Goal: Use online tool/utility: Utilize a website feature to perform a specific function

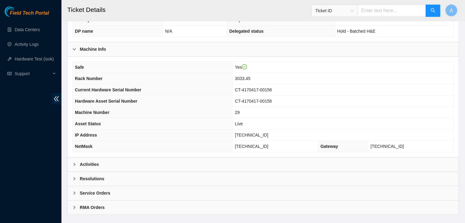
scroll to position [163, 0]
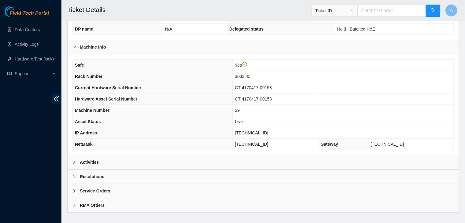
click at [296, 155] on div "Activities" at bounding box center [263, 162] width 391 height 14
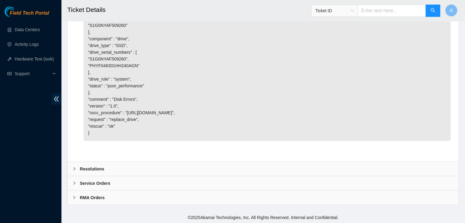
scroll to position [1054, 0]
click at [116, 173] on div "Resolutions" at bounding box center [263, 168] width 391 height 14
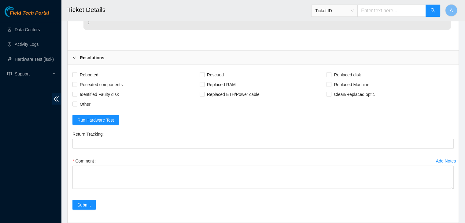
scroll to position [1113, 0]
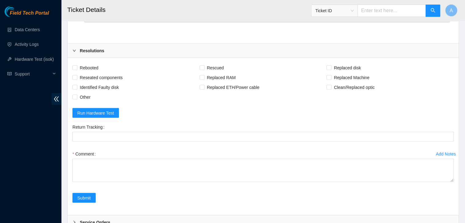
click at [89, 120] on div "Rebooted Rescued Replaced disk Reseated components Replaced RAM Replaced Machin…" at bounding box center [263, 136] width 391 height 157
click at [89, 72] on span "Rebooted" at bounding box center [89, 68] width 24 height 10
click at [77, 69] on input "Rebooted" at bounding box center [74, 67] width 4 height 4
checkbox input "true"
click at [96, 82] on span "Reseated components" at bounding box center [101, 77] width 48 height 10
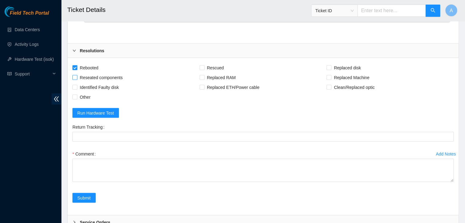
click at [77, 79] on input "Reseated components" at bounding box center [74, 77] width 4 height 4
checkbox input "true"
click at [215, 72] on span "Rescued" at bounding box center [215, 68] width 22 height 10
click at [204, 69] on input "Rescued" at bounding box center [202, 67] width 4 height 4
checkbox input "true"
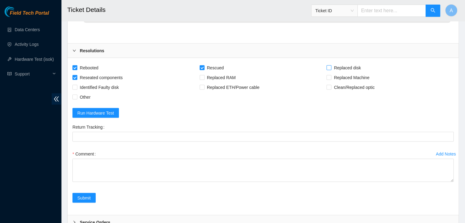
click at [344, 72] on span "Replaced disk" at bounding box center [347, 68] width 32 height 10
click at [331, 69] on input "Replaced disk" at bounding box center [328, 67] width 4 height 4
checkbox input "true"
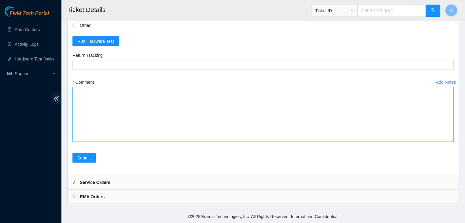
drag, startPoint x: 451, startPoint y: 140, endPoint x: 450, endPoint y: 211, distance: 71.2
click at [450, 142] on textarea "Comment" at bounding box center [262, 114] width 381 height 55
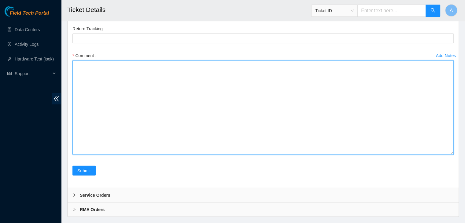
click at [416, 155] on textarea "Comment" at bounding box center [262, 108] width 381 height 94
paste textarea "verified machine sn safely powered down machine removed disk sn: replaced with …"
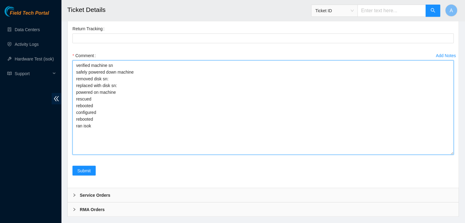
click at [100, 138] on textarea "verified machine sn safely powered down machine removed disk sn: replaced with …" at bounding box center [262, 108] width 381 height 94
click at [103, 155] on textarea "verified machine sn safely powered down machine removed drive sn: replaced with…" at bounding box center [262, 108] width 381 height 94
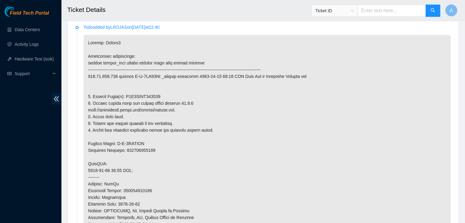
scroll to position [311, 0]
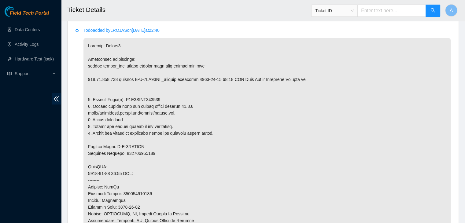
click at [139, 91] on p at bounding box center [266, 187] width 367 height 298
copy p "S1G0NYAF509260"
click at [139, 91] on p at bounding box center [266, 187] width 367 height 298
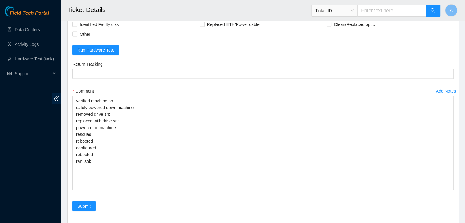
scroll to position [1283, 0]
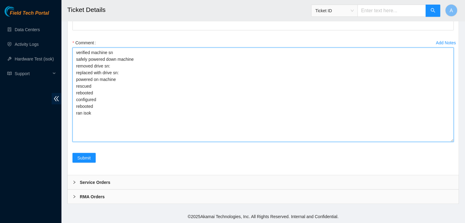
click at [117, 69] on textarea "verified machine sn safely powered down machine removed drive sn: replaced with…" at bounding box center [262, 95] width 381 height 94
paste textarea "S1G0NYAF509260"
click at [122, 74] on textarea "verified machine sn safely powered down machine removed drive sn: S1G0NYAF50926…" at bounding box center [262, 95] width 381 height 94
paste textarea "S1G0NYAFB06510"
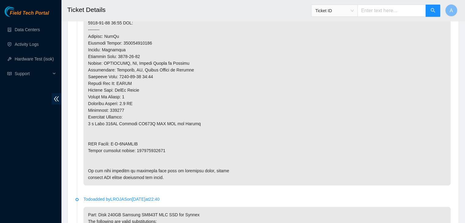
scroll to position [498, 0]
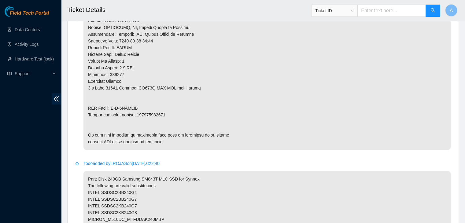
type textarea "verified machine sn safely powered down machine removed drive sn: S1G0NYAF50926…"
click at [146, 107] on p at bounding box center [266, 0] width 367 height 298
copy p "463470042981"
click at [146, 107] on p at bounding box center [266, 0] width 367 height 298
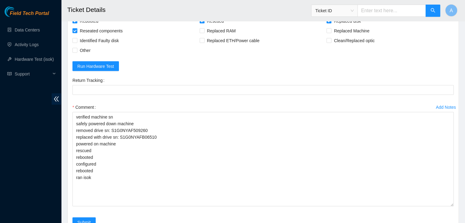
scroll to position [1160, 0]
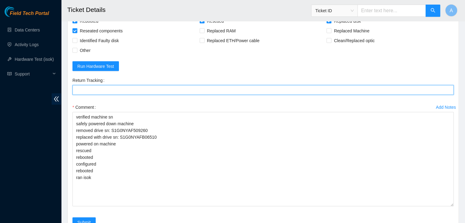
click at [133, 95] on Tracking "Return Tracking" at bounding box center [262, 90] width 381 height 10
paste Tracking "463470042981"
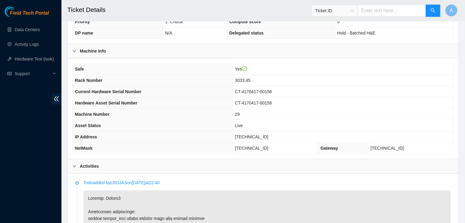
scroll to position [157, 0]
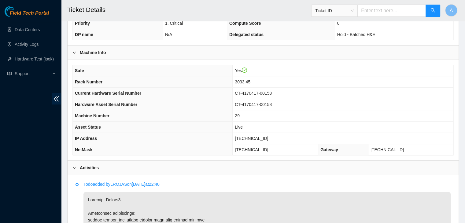
type Tracking "463470042981"
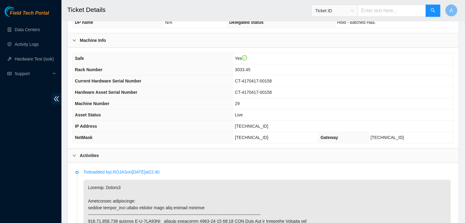
scroll to position [169, 0]
click at [268, 124] on span "184.51.126.197" at bounding box center [251, 126] width 33 height 5
copy span "184.51.126.197"
click at [268, 124] on span "184.51.126.197" at bounding box center [251, 126] width 33 height 5
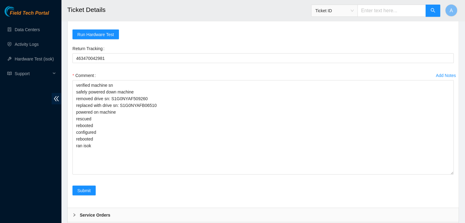
scroll to position [1283, 0]
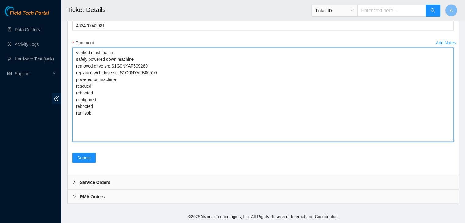
click at [97, 132] on textarea "verified machine sn safely powered down machine removed drive sn: S1G0NYAF50926…" at bounding box center [262, 95] width 381 height 94
paste textarea "323762 18-08-2025 12:23:08 184.51.126.197 COMPLETE Result Detail Message Ticket…"
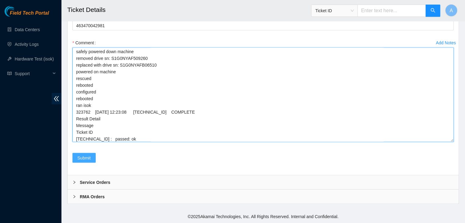
type textarea "verified machine sn safely powered down machine removed drive sn: S1G0NYAF50926…"
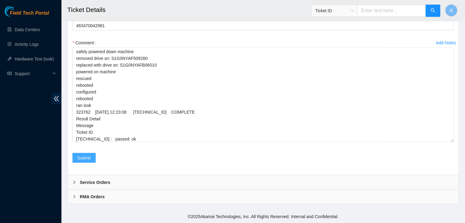
click at [91, 159] on button "Submit" at bounding box center [83, 158] width 23 height 10
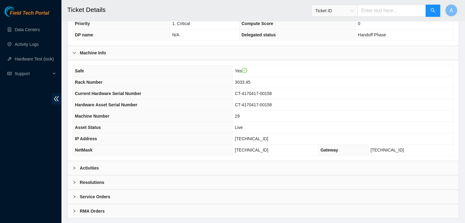
scroll to position [163, 0]
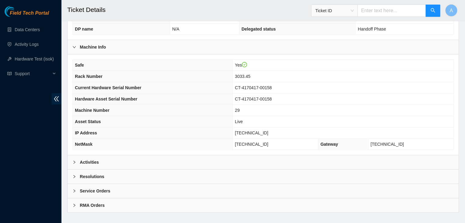
click at [170, 155] on div "Activities" at bounding box center [263, 162] width 391 height 14
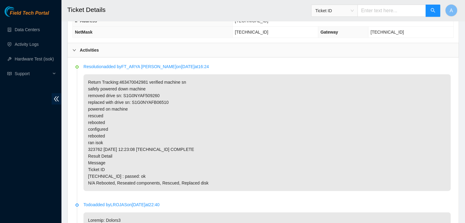
scroll to position [274, 0]
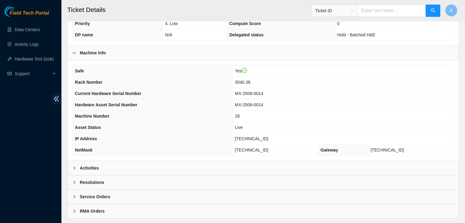
scroll to position [163, 0]
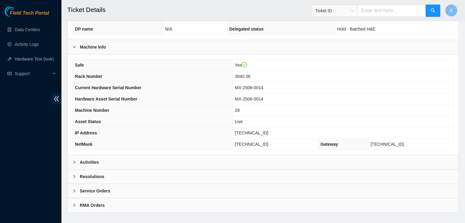
click at [172, 158] on div "Activities" at bounding box center [263, 162] width 391 height 14
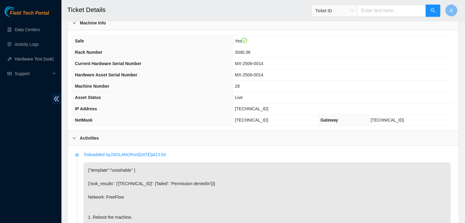
scroll to position [187, 0]
click at [329, 162] on p "{"template":"unsshable" } {'isok_results': {'23.3.98.221': {'failed': 'Permissi…" at bounding box center [266, 220] width 367 height 117
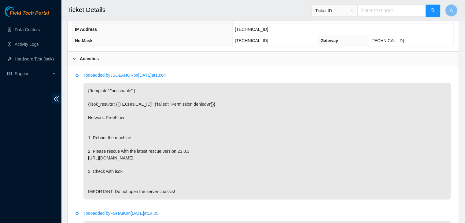
scroll to position [442, 0]
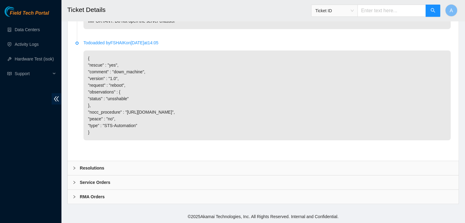
click at [308, 166] on div "Resolutions" at bounding box center [263, 168] width 391 height 14
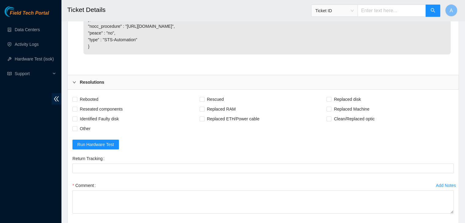
scroll to position [530, 0]
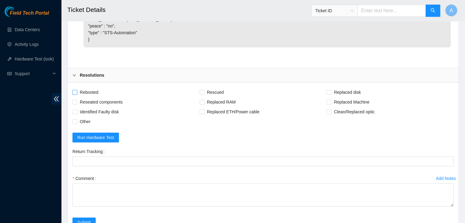
click at [94, 97] on span "Rebooted" at bounding box center [89, 92] width 24 height 10
click at [77, 94] on input "Rebooted" at bounding box center [74, 92] width 4 height 4
checkbox input "true"
click at [208, 97] on span "Rescued" at bounding box center [215, 92] width 22 height 10
click at [204, 94] on input "Rescued" at bounding box center [202, 92] width 4 height 4
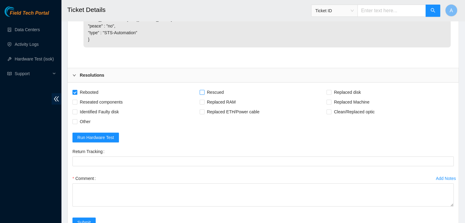
checkbox input "true"
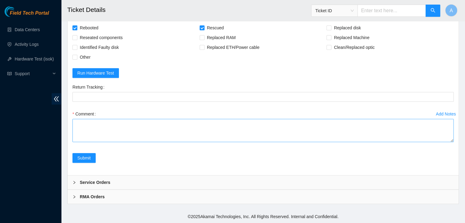
scroll to position [599, 0]
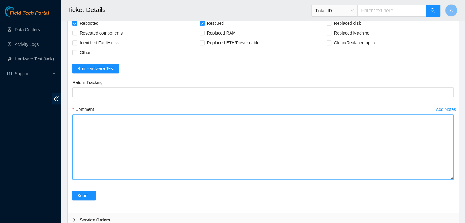
drag, startPoint x: 450, startPoint y: 141, endPoint x: 446, endPoint y: 206, distance: 65.6
click at [446, 180] on textarea "Comment" at bounding box center [262, 146] width 381 height 65
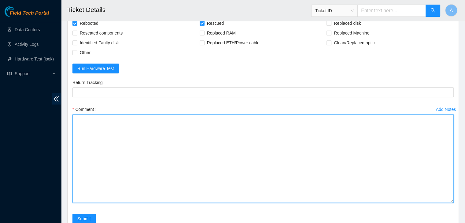
click at [423, 190] on textarea "Comment" at bounding box center [262, 158] width 381 height 89
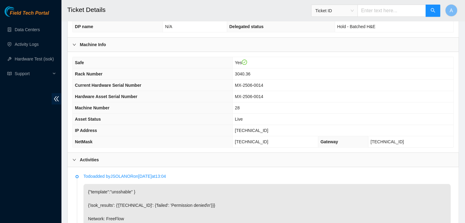
scroll to position [165, 0]
click at [262, 128] on span "23.3.98.221" at bounding box center [251, 130] width 33 height 5
copy span "23.3.98.221"
click at [262, 128] on span "23.3.98.221" at bounding box center [251, 130] width 33 height 5
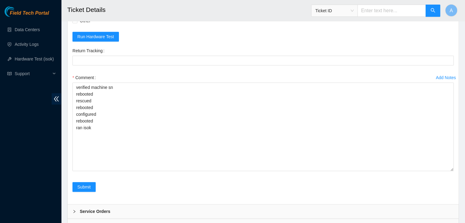
scroll to position [665, 0]
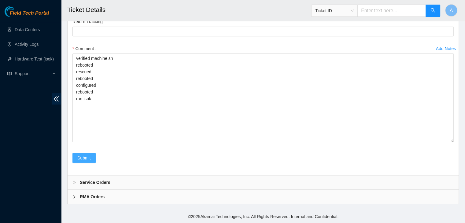
click at [94, 154] on button "Submit" at bounding box center [83, 158] width 23 height 10
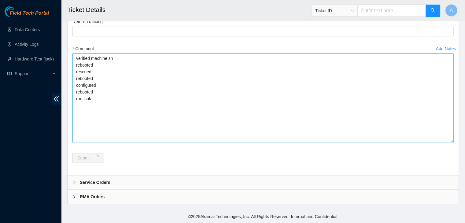
click at [102, 110] on textarea "verified machine sn rebooted rescued rebooted configured rebooted ran isok" at bounding box center [262, 97] width 381 height 89
paste textarea "323781 18-08-2025 12:35:29 23.3.98.221 COMPLETE Result Detail Message Ticket ID…"
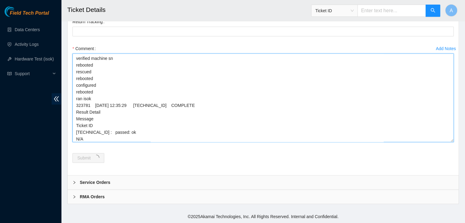
type textarea "verified machine sn rebooted rescued rebooted configured rebooted ran isok 3237…"
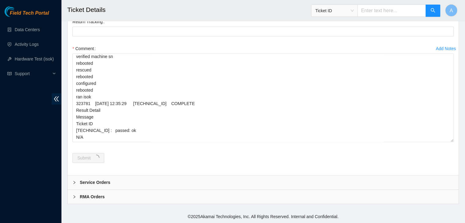
scroll to position [0, 0]
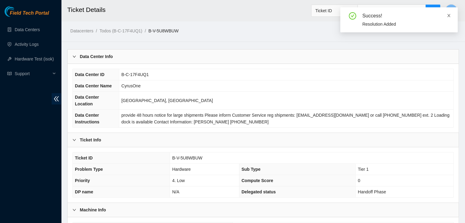
click at [449, 14] on icon "close" at bounding box center [448, 15] width 4 height 4
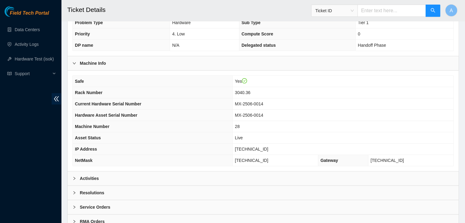
scroll to position [163, 0]
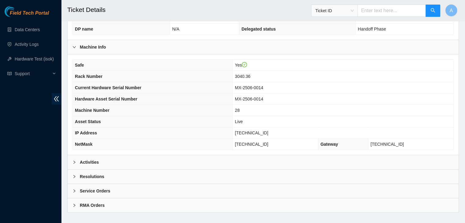
click at [209, 155] on div "Activities" at bounding box center [263, 162] width 391 height 14
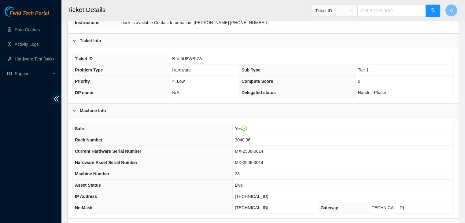
scroll to position [100, 0]
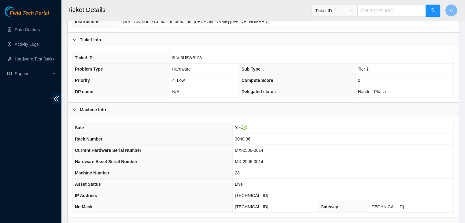
click at [193, 55] on span "B-V-5U8WBUW" at bounding box center [187, 57] width 30 height 5
drag, startPoint x: 205, startPoint y: 50, endPoint x: 169, endPoint y: 51, distance: 36.1
click at [169, 52] on tr "Ticket ID B-V-5U8WBUW" at bounding box center [263, 57] width 380 height 11
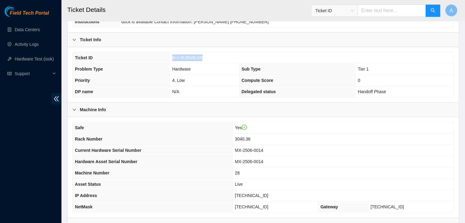
copy tr "B-V-5U8WBUW"
click at [169, 52] on th "Ticket ID" at bounding box center [121, 57] width 97 height 11
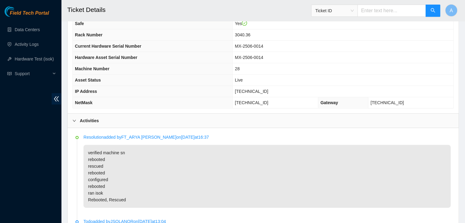
scroll to position [202, 0]
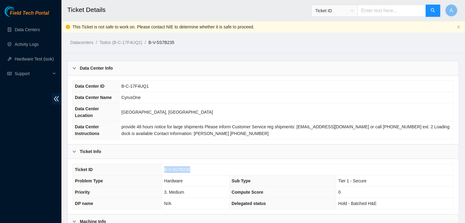
drag, startPoint x: 188, startPoint y: 162, endPoint x: 164, endPoint y: 163, distance: 24.5
click at [164, 167] on span "B-V-5S7B235" at bounding box center [177, 169] width 26 height 5
copy span "B-V-5S7B235"
click at [164, 167] on span "B-V-5S7B235" at bounding box center [177, 169] width 26 height 5
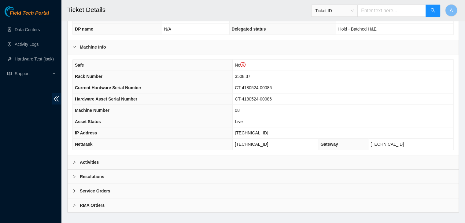
click at [194, 155] on div "Activities" at bounding box center [263, 162] width 391 height 14
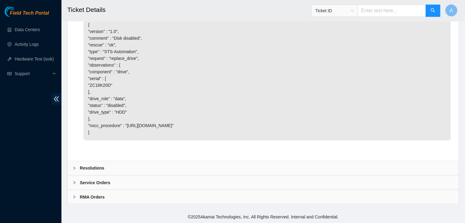
scroll to position [1046, 0]
click at [185, 164] on div "Resolutions" at bounding box center [263, 168] width 391 height 14
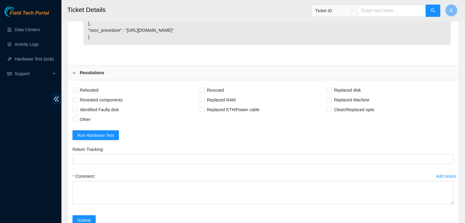
scroll to position [1203, 0]
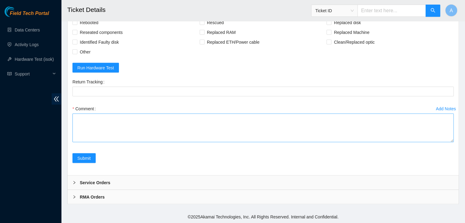
drag, startPoint x: 451, startPoint y: 141, endPoint x: 446, endPoint y: 212, distance: 71.7
click at [446, 142] on textarea "Comment" at bounding box center [262, 127] width 381 height 29
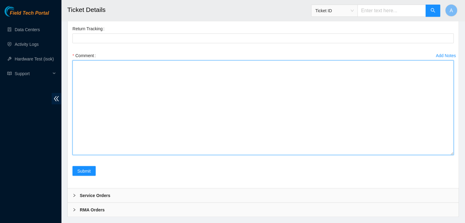
click at [418, 155] on textarea "Comment" at bounding box center [262, 108] width 381 height 95
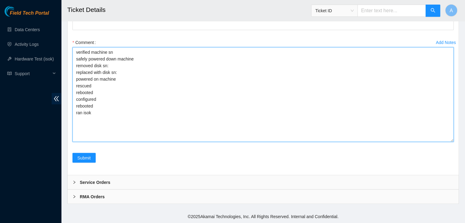
scroll to position [1275, 0]
drag, startPoint x: 108, startPoint y: 119, endPoint x: 75, endPoint y: 54, distance: 73.4
click at [75, 54] on textarea "verified machine sn safely powered down machine removed disk sn: replaced with …" at bounding box center [262, 94] width 381 height 95
click at [83, 58] on textarea "verified machine sn safely powered down machine removed disk sn: replaced with …" at bounding box center [262, 94] width 381 height 95
drag, startPoint x: 105, startPoint y: 116, endPoint x: 72, endPoint y: 54, distance: 69.9
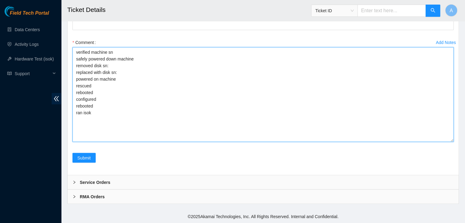
click at [72, 54] on div "Add Notes Comment verified machine sn safely powered down machine removed disk …" at bounding box center [263, 96] width 386 height 116
click at [83, 57] on textarea "verified machine sn safely powered down machine removed disk sn: replaced with …" at bounding box center [262, 94] width 381 height 95
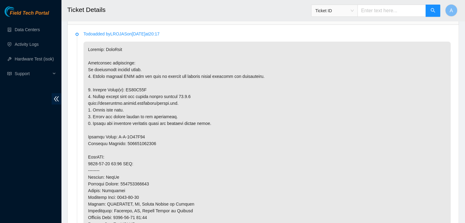
scroll to position [319, 0]
click at [133, 80] on p at bounding box center [266, 184] width 367 height 285
copy p "ZC16K20D"
click at [133, 80] on p at bounding box center [266, 184] width 367 height 285
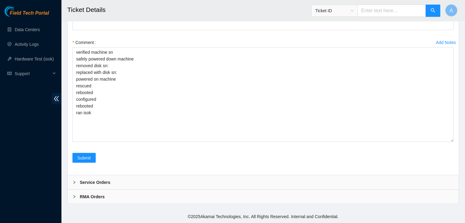
scroll to position [1237, 0]
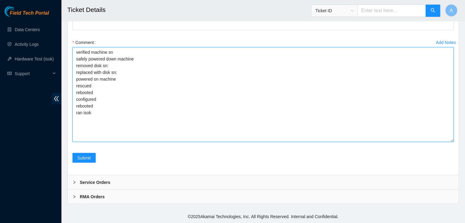
click at [140, 108] on textarea "verified machine sn safely powered down machine removed disk sn: replaced with …" at bounding box center [262, 94] width 381 height 95
paste textarea "ZC16K20D"
click at [140, 112] on textarea "verified machine sn safely powered down machine removed disk sn: ZC16K20D repla…" at bounding box center [262, 94] width 381 height 95
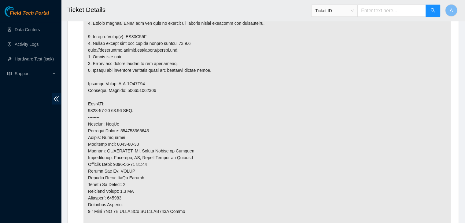
scroll to position [386, 0]
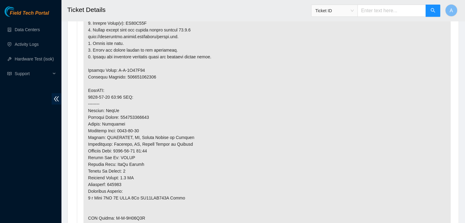
type textarea "verified machine sn safely powered down machine removed disk sn: ZC16K20D repla…"
click at [150, 218] on p at bounding box center [266, 117] width 367 height 285
copy p "463470039530"
click at [150, 218] on p at bounding box center [266, 117] width 367 height 285
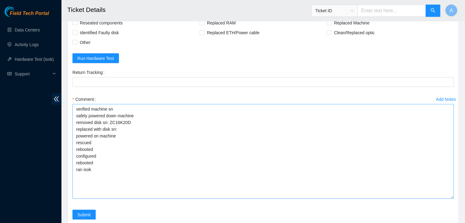
scroll to position [1161, 0]
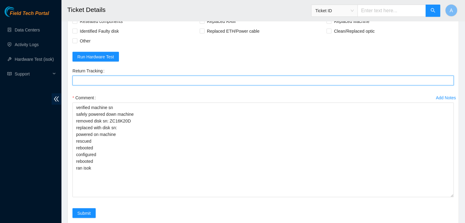
click at [147, 85] on Tracking "Return Tracking" at bounding box center [262, 80] width 381 height 10
paste Tracking "463470039530"
type Tracking "463470039530"
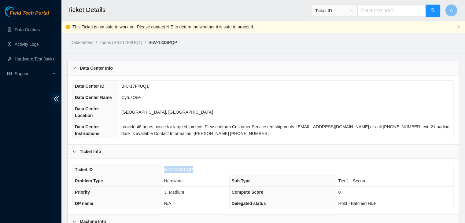
drag, startPoint x: 191, startPoint y: 163, endPoint x: 163, endPoint y: 162, distance: 28.1
click at [163, 164] on td "B-W-133SPQP" at bounding box center [308, 169] width 292 height 11
copy span "B-W-133SPQP"
click at [163, 164] on td "B-W-133SPQP" at bounding box center [308, 169] width 292 height 11
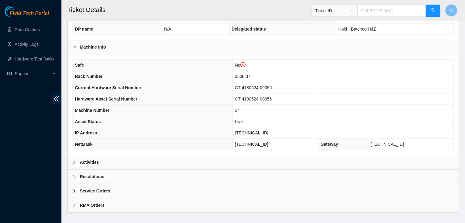
click at [193, 145] on div "Safe No Rack Number 3508.37 Current Hardware Serial Number CT-4180524-00056 Har…" at bounding box center [263, 104] width 391 height 101
click at [192, 155] on div "Activities" at bounding box center [263, 162] width 391 height 14
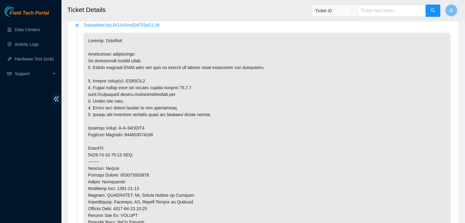
scroll to position [328, 0]
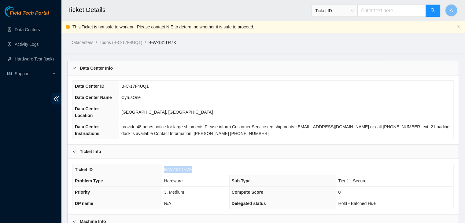
drag, startPoint x: 194, startPoint y: 163, endPoint x: 163, endPoint y: 162, distance: 31.2
click at [163, 164] on td "B-W-131TR7X" at bounding box center [308, 169] width 292 height 11
copy span "B-W-131TR7X"
click at [163, 164] on td "B-W-131TR7X" at bounding box center [308, 169] width 292 height 11
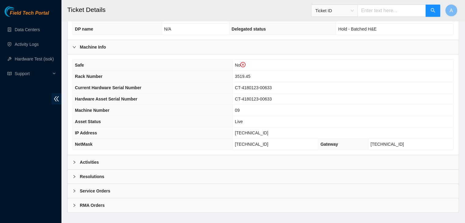
click at [207, 156] on div "Activities" at bounding box center [263, 162] width 391 height 14
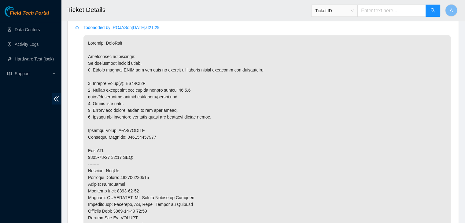
scroll to position [325, 0]
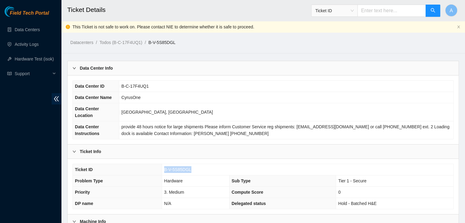
drag, startPoint x: 189, startPoint y: 162, endPoint x: 162, endPoint y: 164, distance: 27.9
click at [162, 164] on td "B-V-5S85DGL" at bounding box center [308, 169] width 292 height 11
copy span "B-V-5S85DGL"
click at [162, 164] on td "B-V-5S85DGL" at bounding box center [308, 169] width 292 height 11
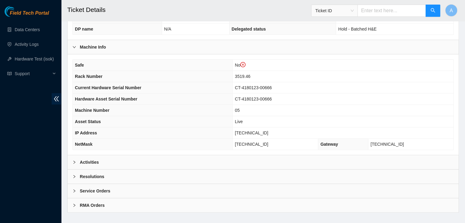
click at [174, 156] on div "Activities" at bounding box center [263, 162] width 391 height 14
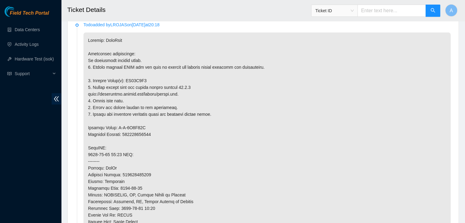
scroll to position [327, 0]
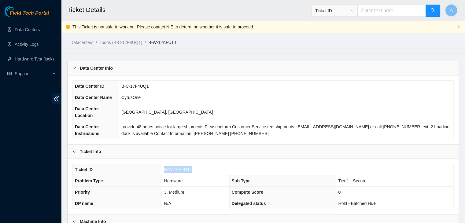
drag, startPoint x: 191, startPoint y: 163, endPoint x: 164, endPoint y: 161, distance: 27.9
click at [164, 164] on td "B-W-12AFUTT" at bounding box center [308, 169] width 292 height 11
copy span "B-W-12AFUTT"
click at [164, 164] on td "B-W-12AFUTT" at bounding box center [308, 169] width 292 height 11
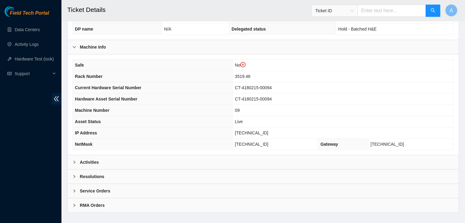
click at [204, 155] on div "Activities" at bounding box center [263, 162] width 391 height 14
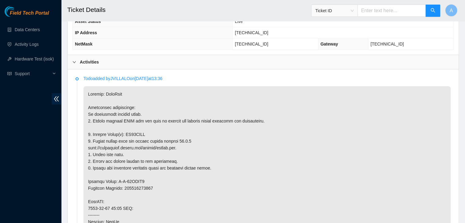
scroll to position [275, 0]
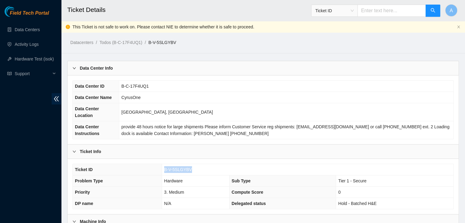
drag, startPoint x: 193, startPoint y: 162, endPoint x: 161, endPoint y: 160, distance: 31.9
click at [161, 164] on tr "Ticket ID B-V-5SLGYBV" at bounding box center [263, 169] width 380 height 11
copy tr "B-V-5SLGYBV"
click at [161, 164] on th "Ticket ID" at bounding box center [117, 169] width 89 height 11
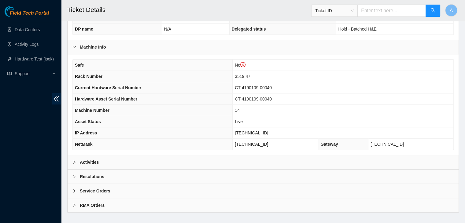
click at [191, 156] on div "Activities" at bounding box center [263, 162] width 391 height 14
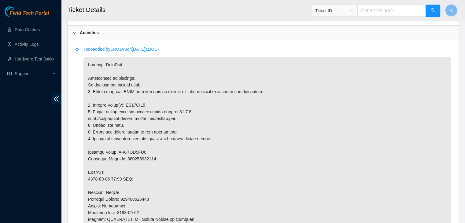
scroll to position [301, 0]
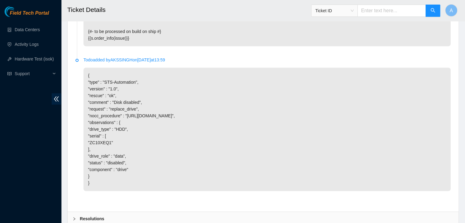
scroll to position [1046, 0]
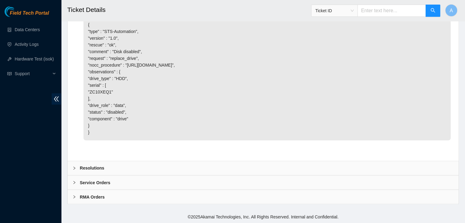
click at [166, 171] on div "Resolutions" at bounding box center [263, 168] width 391 height 14
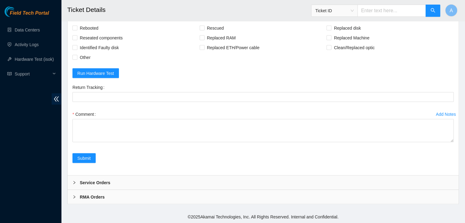
scroll to position [1203, 0]
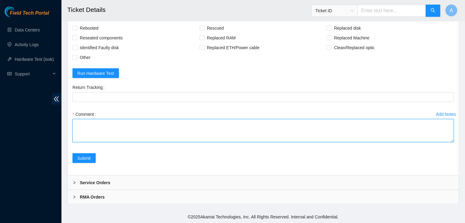
drag, startPoint x: 451, startPoint y: 145, endPoint x: 449, endPoint y: 181, distance: 36.7
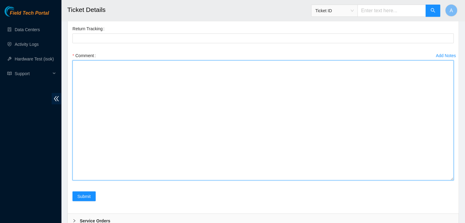
drag, startPoint x: 451, startPoint y: 140, endPoint x: 431, endPoint y: 237, distance: 99.0
paste textarea "verified machine sn safely powered down machine removed disk sn: replaced with …"
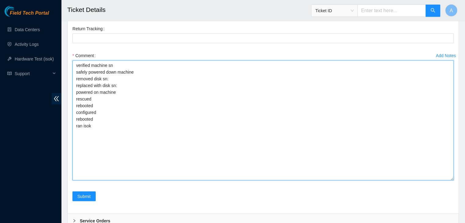
type textarea "verified machine sn safely powered down machine removed disk sn: replaced with …"
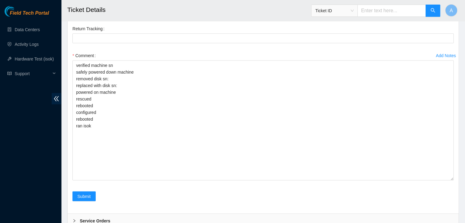
checkbox input "true"
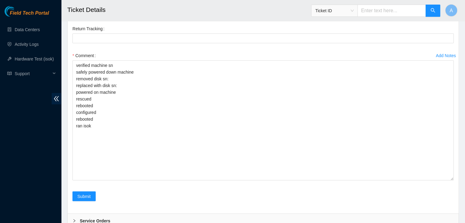
checkbox input "true"
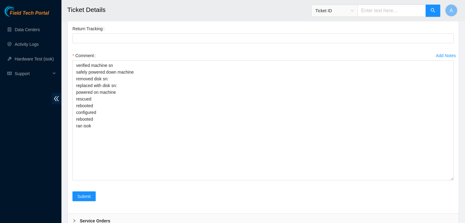
checkbox input "true"
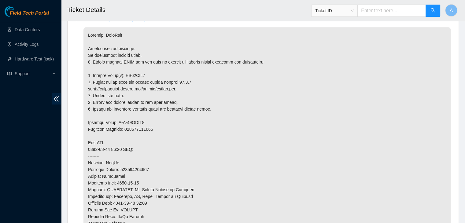
scroll to position [333, 0]
click at [141, 65] on p at bounding box center [266, 170] width 367 height 285
copy p "ZC10XEQ1"
click at [141, 65] on p at bounding box center [266, 170] width 367 height 285
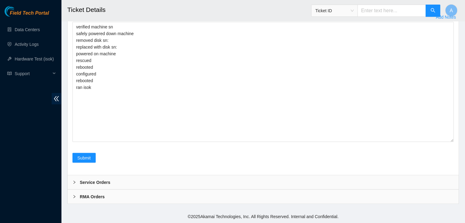
scroll to position [1229, 0]
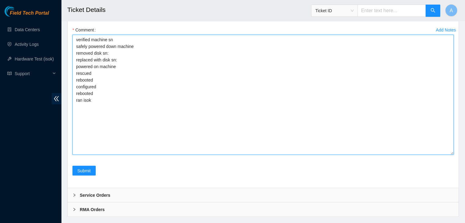
click at [130, 133] on textarea "verified machine sn safely powered down machine removed disk sn: replaced with …" at bounding box center [262, 95] width 381 height 120
paste textarea "ZC10XEQ1"
click at [131, 117] on textarea "verified machine sn safely powered down machine removed disk sn: ZC10XEQ1 repla…" at bounding box center [262, 95] width 381 height 120
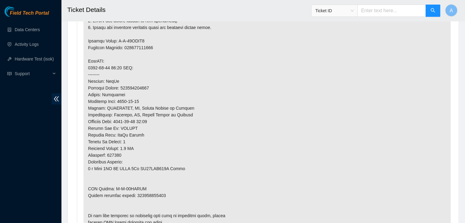
scroll to position [416, 0]
type textarea "verified machine sn safely powered down machine removed disk sn: ZC10XEQ1 repla…"
click at [149, 186] on p at bounding box center [266, 87] width 367 height 285
copy p "463470035843"
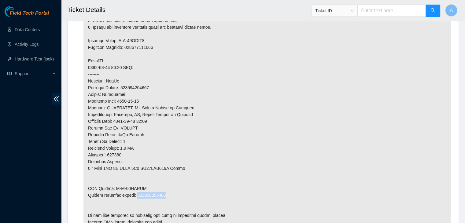
click at [149, 186] on p at bounding box center [266, 87] width 367 height 285
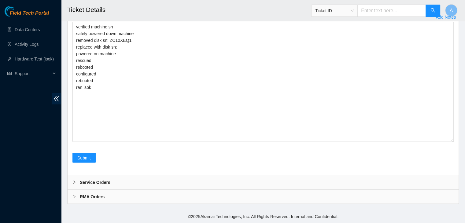
scroll to position [1270, 0]
click at [111, 5] on Tracking "Return Tracking" at bounding box center [262, 0] width 381 height 10
paste Tracking "463470035843"
type Tracking "463470035843"
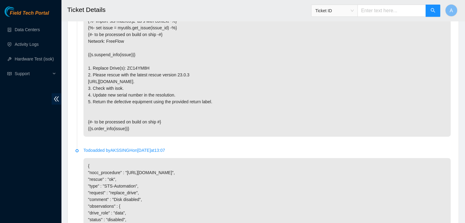
scroll to position [1046, 0]
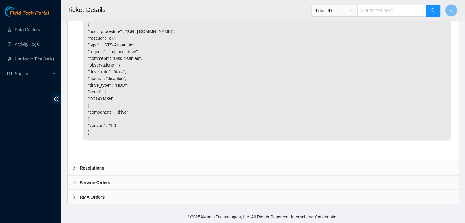
click at [219, 169] on div "Resolutions" at bounding box center [263, 168] width 391 height 14
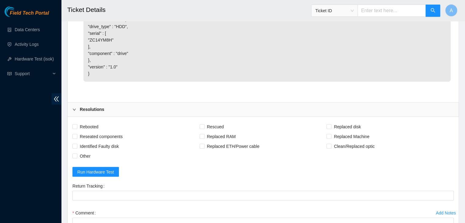
scroll to position [1203, 0]
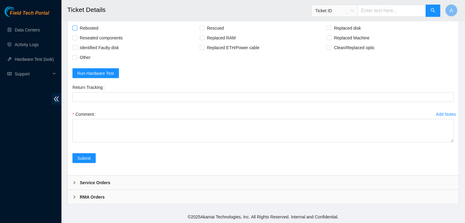
click at [93, 28] on span "Rebooted" at bounding box center [89, 28] width 24 height 10
click at [77, 28] on input "Rebooted" at bounding box center [74, 27] width 4 height 4
checkbox input "true"
click at [99, 36] on span "Reseated components" at bounding box center [101, 38] width 48 height 10
click at [77, 36] on input "Reseated components" at bounding box center [74, 37] width 4 height 4
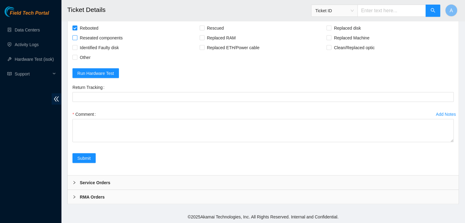
checkbox input "true"
click at [205, 30] on span "Rescued" at bounding box center [215, 28] width 22 height 10
click at [204, 30] on input "Rescued" at bounding box center [202, 27] width 4 height 4
checkbox input "true"
click at [336, 30] on span "Replaced disk" at bounding box center [347, 28] width 32 height 10
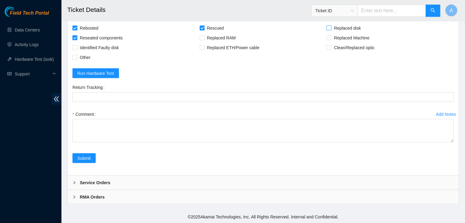
click at [331, 30] on input "Replaced disk" at bounding box center [328, 27] width 4 height 4
checkbox input "true"
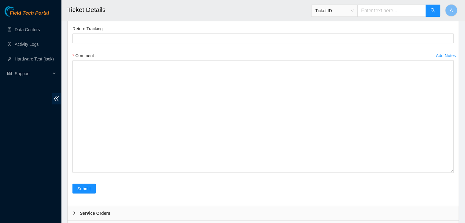
drag, startPoint x: 451, startPoint y: 141, endPoint x: 428, endPoint y: 231, distance: 93.2
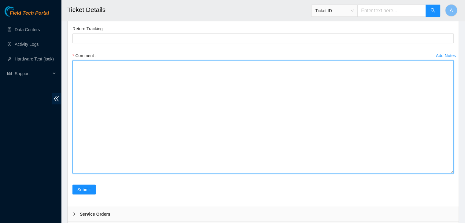
click at [413, 174] on textarea "Comment" at bounding box center [262, 117] width 381 height 113
paste textarea "verified machine sn safely powered down machine removed disk sn: replaced with …"
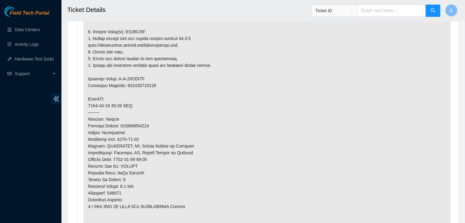
scroll to position [357, 0]
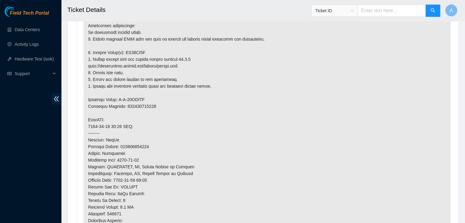
click at [133, 42] on p at bounding box center [266, 146] width 367 height 285
copy p "ZC14YM8H"
click at [133, 42] on p at bounding box center [266, 146] width 367 height 285
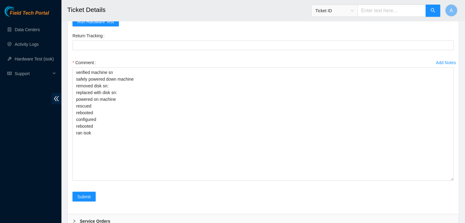
scroll to position [1198, 0]
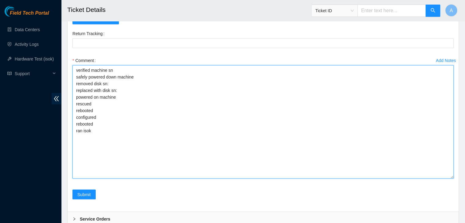
click at [128, 141] on textarea "verified machine sn safely powered down machine removed disk sn: replaced with …" at bounding box center [262, 121] width 381 height 113
paste textarea "ZC14YM8H"
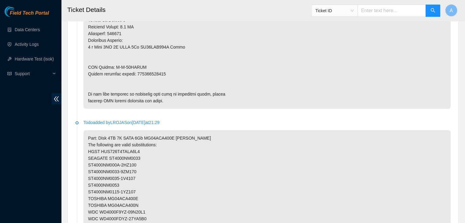
scroll to position [537, 0]
type textarea "verified machine sn safely powered down machine removed disk sn: ZC14YM8H repla…"
copy p "463470035865"
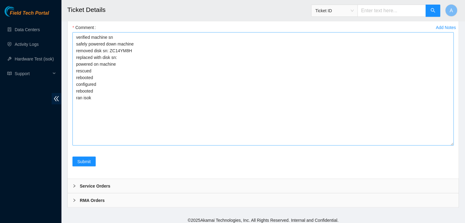
scroll to position [1229, 0]
click at [137, 17] on Tracking "Return Tracking" at bounding box center [262, 12] width 381 height 10
paste Tracking "463470035865"
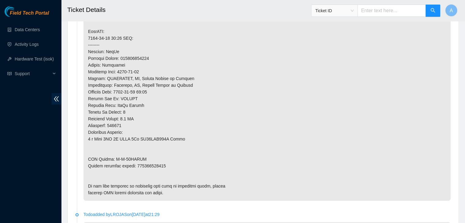
scroll to position [367, 0]
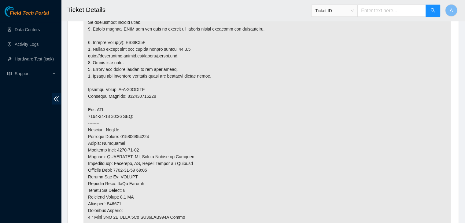
type Tracking "463470035865"
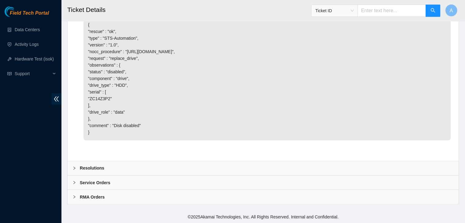
scroll to position [1046, 0]
click at [157, 162] on div "Resolutions" at bounding box center [263, 168] width 391 height 14
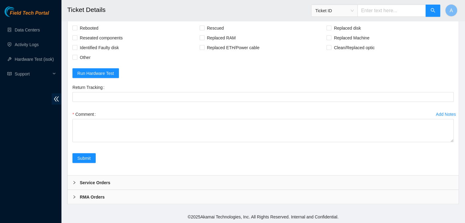
scroll to position [1182, 0]
click at [94, 33] on span "Rebooted" at bounding box center [89, 28] width 24 height 10
click at [77, 30] on input "Rebooted" at bounding box center [74, 27] width 4 height 4
checkbox input "true"
click at [95, 42] on span "Reseated components" at bounding box center [101, 38] width 48 height 10
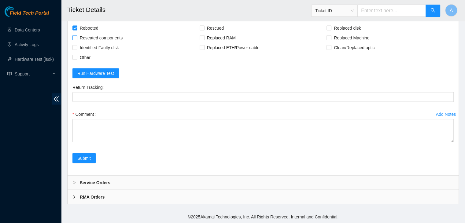
click at [77, 39] on input "Reseated components" at bounding box center [74, 37] width 4 height 4
checkbox input "true"
click at [208, 33] on span "Rescued" at bounding box center [215, 28] width 22 height 10
click at [204, 30] on input "Rescued" at bounding box center [202, 27] width 4 height 4
checkbox input "true"
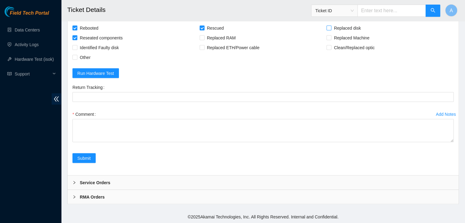
click at [335, 33] on span "Replaced disk" at bounding box center [347, 28] width 32 height 10
click at [331, 30] on input "Replaced disk" at bounding box center [328, 27] width 4 height 4
checkbox input "true"
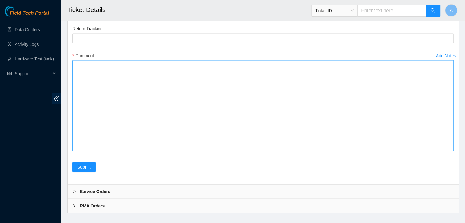
drag, startPoint x: 451, startPoint y: 141, endPoint x: 438, endPoint y: 217, distance: 76.9
click at [438, 151] on textarea "Comment" at bounding box center [262, 106] width 381 height 91
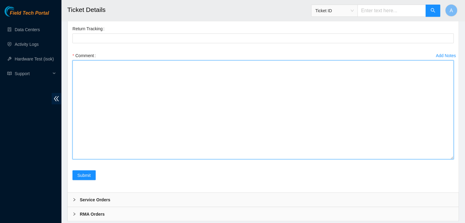
click at [396, 160] on textarea "Comment" at bounding box center [262, 110] width 381 height 99
paste textarea "verified machine sn safely powered down machine removed disk sn: replaced with …"
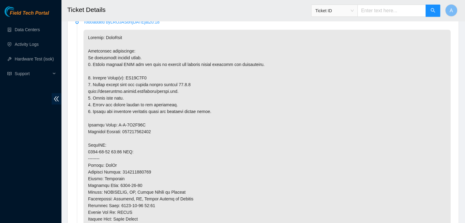
scroll to position [303, 0]
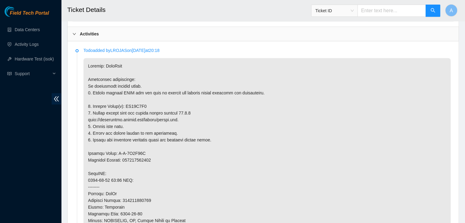
click at [132, 94] on p at bounding box center [266, 200] width 367 height 285
copy p "ZC14Z3P2"
click at [132, 94] on p at bounding box center [266, 200] width 367 height 285
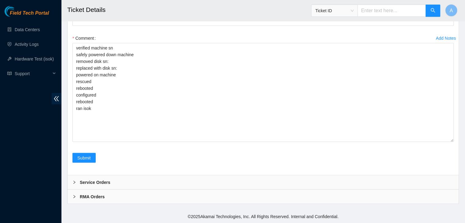
scroll to position [1247, 0]
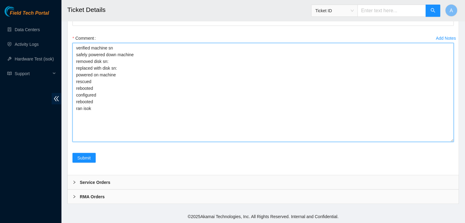
click at [141, 91] on textarea "verified machine sn safely powered down machine removed disk sn: replaced with …" at bounding box center [262, 92] width 381 height 99
paste textarea "ZC14Z3P2"
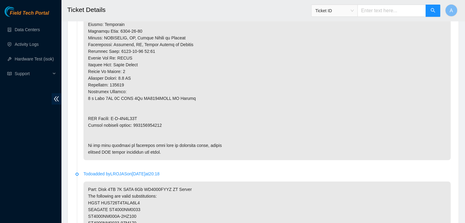
scroll to position [484, 0]
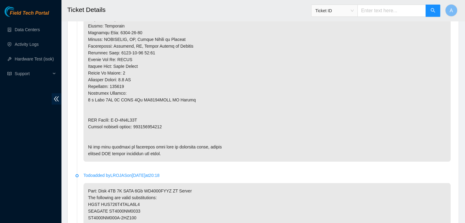
type textarea "verified machine sn safely powered down machine removed disk sn: ZC14Z3P2 repla…"
click at [149, 118] on p at bounding box center [266, 19] width 367 height 285
copy p "463470039390"
click at [149, 118] on p at bounding box center [266, 19] width 367 height 285
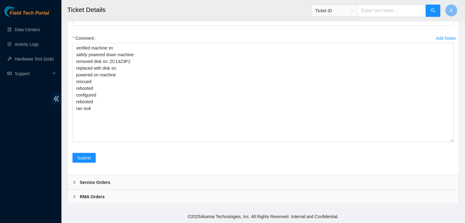
scroll to position [1251, 0]
click at [200, 16] on div "Return Tracking" at bounding box center [262, 11] width 381 height 10
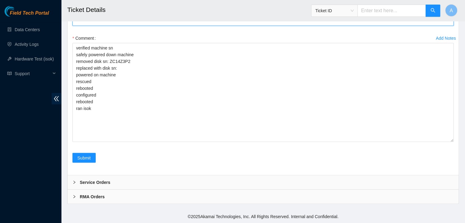
click at [198, 26] on Tracking "Return Tracking" at bounding box center [262, 21] width 381 height 10
paste Tracking "463470039390"
type Tracking "463470039390"
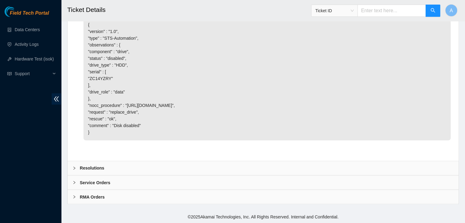
scroll to position [1046, 0]
click at [130, 164] on div "Resolutions" at bounding box center [263, 168] width 391 height 14
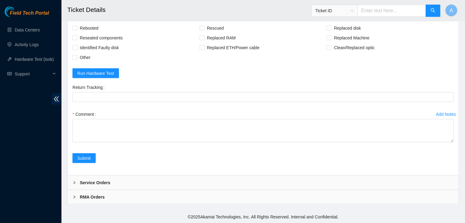
scroll to position [1169, 0]
click at [99, 33] on span "Rebooted" at bounding box center [89, 28] width 24 height 10
click at [77, 30] on input "Rebooted" at bounding box center [74, 27] width 4 height 4
checkbox input "true"
click at [100, 42] on span "Reseated components" at bounding box center [101, 38] width 48 height 10
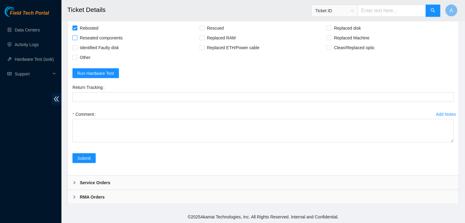
click at [77, 39] on input "Reseated components" at bounding box center [74, 37] width 4 height 4
checkbox input "true"
click at [202, 30] on span at bounding box center [202, 27] width 5 height 5
click at [202, 30] on input "Rescued" at bounding box center [202, 27] width 4 height 4
checkbox input "true"
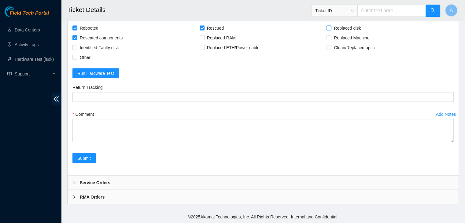
click at [342, 33] on span "Replaced disk" at bounding box center [347, 28] width 32 height 10
click at [331, 30] on input "Replaced disk" at bounding box center [328, 27] width 4 height 4
checkbox input "true"
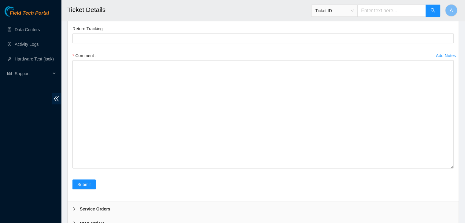
drag, startPoint x: 449, startPoint y: 140, endPoint x: 440, endPoint y: 225, distance: 85.4
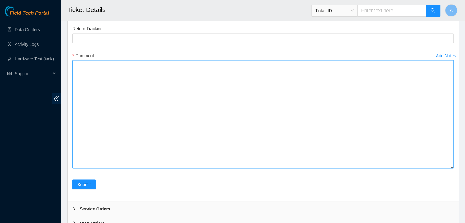
scroll to position [1288, 0]
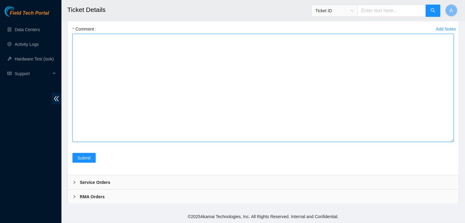
click at [378, 91] on textarea "Comment" at bounding box center [262, 88] width 381 height 108
paste textarea "verified machine sn safely powered down machine removed disk sn: replaced with …"
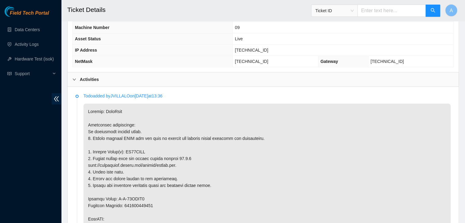
scroll to position [258, 0]
copy p "ZC14YZRY"
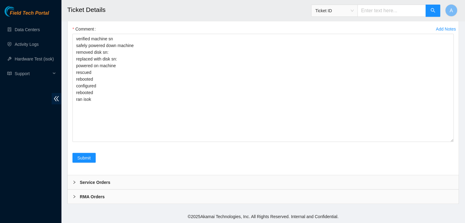
scroll to position [1239, 0]
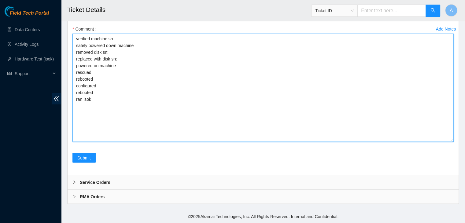
click at [117, 103] on textarea "verified machine sn safely powered down machine removed disk sn: replaced with …" at bounding box center [262, 88] width 381 height 108
paste textarea "ZC14YZRY"
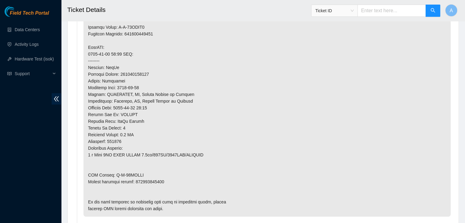
scroll to position [448, 0]
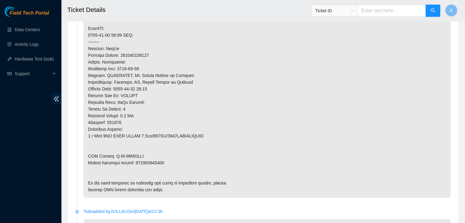
type textarea "verified machine sn safely powered down machine removed disk sn: ZC14YZRY repla…"
click at [150, 156] on p at bounding box center [266, 55] width 367 height 285
copy p "425421594262"
click at [150, 156] on p at bounding box center [266, 55] width 367 height 285
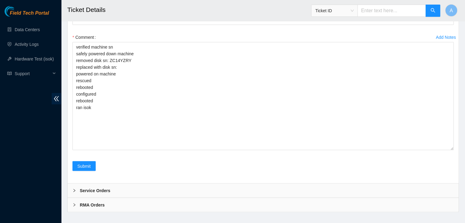
scroll to position [1227, 0]
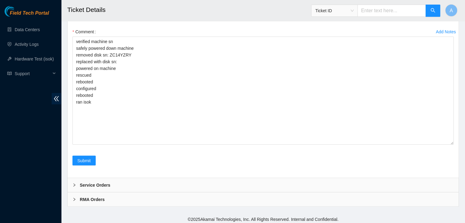
click at [125, 20] on Tracking "Return Tracking" at bounding box center [262, 15] width 381 height 10
paste Tracking "425421594262"
type Tracking "425421594262"
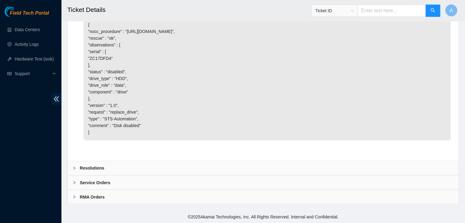
scroll to position [1046, 0]
click at [150, 163] on div "Resolutions" at bounding box center [263, 168] width 391 height 14
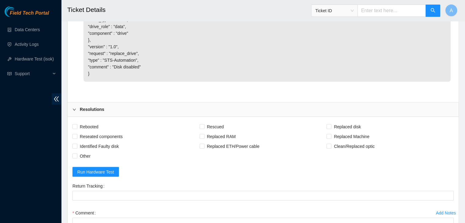
scroll to position [1130, 0]
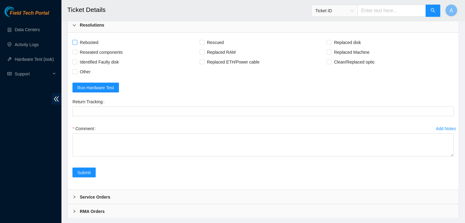
click at [98, 47] on span "Rebooted" at bounding box center [89, 42] width 24 height 10
click at [77, 44] on input "Rebooted" at bounding box center [74, 42] width 4 height 4
checkbox input "true"
click at [103, 57] on span "Reseated components" at bounding box center [101, 52] width 48 height 10
click at [77, 54] on input "Reseated components" at bounding box center [74, 52] width 4 height 4
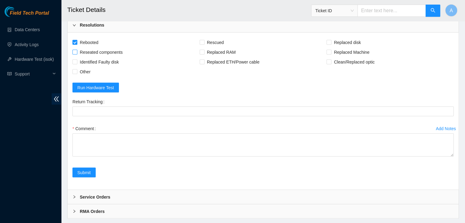
checkbox input "true"
click at [214, 47] on span "Rescued" at bounding box center [215, 42] width 22 height 10
click at [204, 44] on input "Rescued" at bounding box center [202, 42] width 4 height 4
checkbox input "true"
click at [336, 47] on span "Replaced disk" at bounding box center [347, 42] width 32 height 10
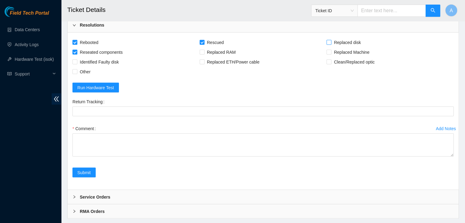
click at [331, 44] on input "Replaced disk" at bounding box center [328, 42] width 4 height 4
checkbox input "true"
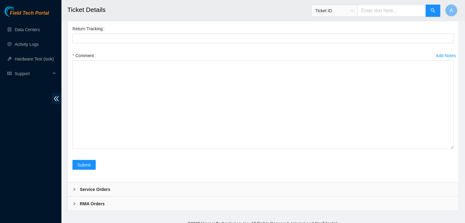
drag, startPoint x: 453, startPoint y: 138, endPoint x: 444, endPoint y: 236, distance: 98.5
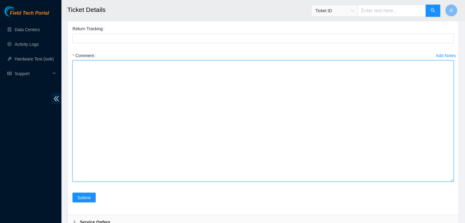
click at [391, 182] on textarea "Comment" at bounding box center [262, 121] width 381 height 121
paste textarea "verified machine sn safely powered down machine removed disk sn: replaced with …"
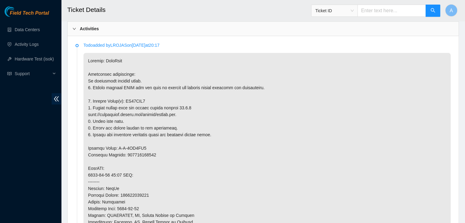
scroll to position [307, 0]
click at [142, 93] on p at bounding box center [266, 196] width 367 height 285
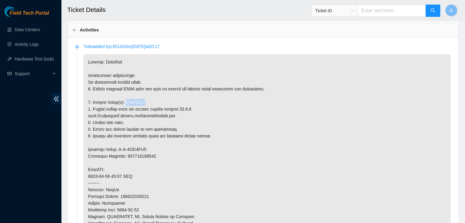
click at [142, 93] on p at bounding box center [266, 196] width 367 height 285
copy p "ZC17DFD4"
click at [142, 93] on p at bounding box center [266, 196] width 367 height 285
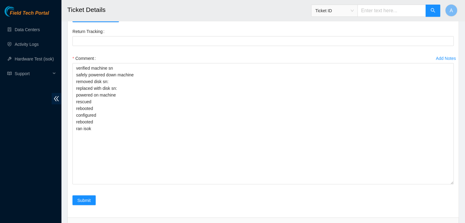
scroll to position [1201, 0]
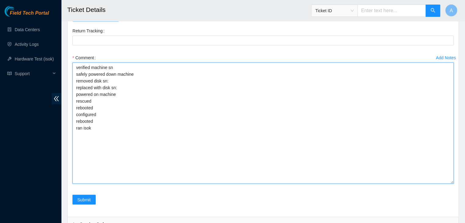
click at [121, 143] on textarea "verified machine sn safely powered down machine removed disk sn: replaced with …" at bounding box center [262, 123] width 381 height 121
click at [125, 138] on textarea "verified machine sn safely powered down machine removed disk sn: replaced with …" at bounding box center [262, 123] width 381 height 121
paste textarea "ZC17DFD4"
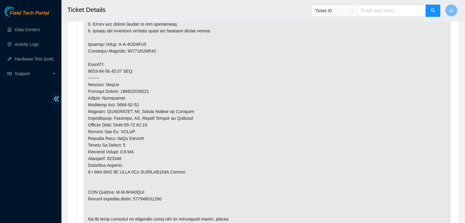
scroll to position [456, 0]
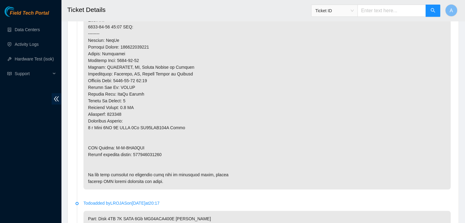
type textarea "verified machine sn safely powered down machine removed disk sn: ZC17DFD4 repla…"
click at [157, 144] on p at bounding box center [266, 47] width 367 height 285
copy p "463470040007"
click at [157, 144] on p at bounding box center [266, 47] width 367 height 285
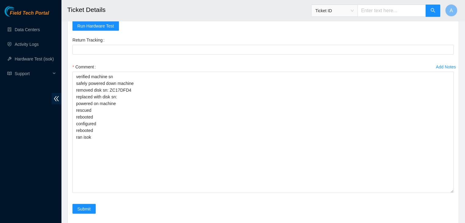
scroll to position [1198, 0]
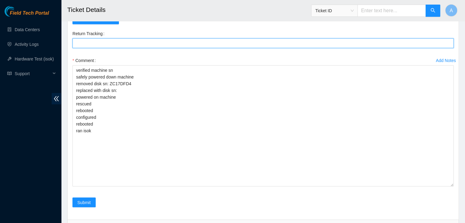
click at [175, 48] on Tracking "Return Tracking" at bounding box center [262, 44] width 381 height 10
paste Tracking "463470040007"
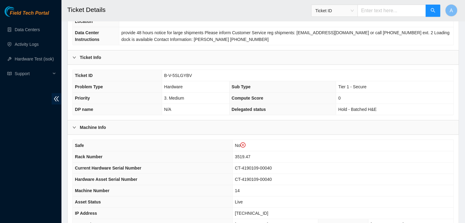
scroll to position [0, 0]
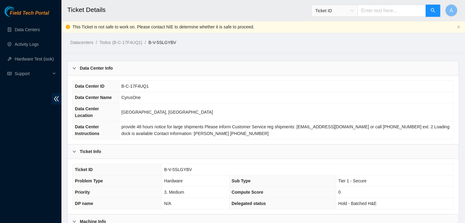
type Tracking "463470040007"
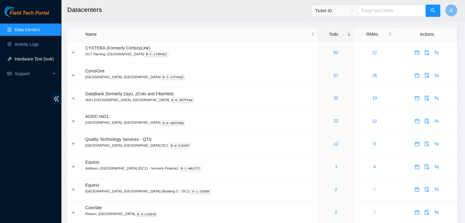
click at [43, 61] on link "Hardware Test (isok)" at bounding box center [34, 59] width 39 height 5
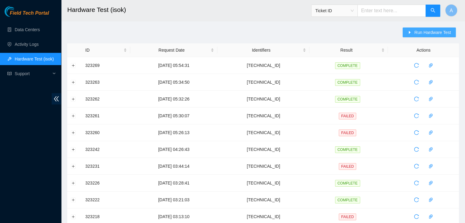
click at [419, 35] on span "Run Hardware Test" at bounding box center [432, 32] width 37 height 7
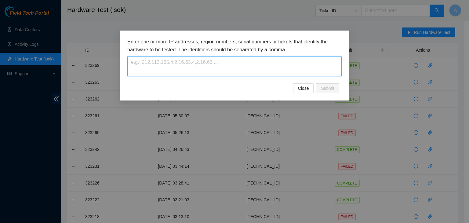
click at [317, 65] on textarea at bounding box center [234, 66] width 215 height 20
paste textarea "[TECHNICAL_ID]"
type textarea "[TECHNICAL_ID]"
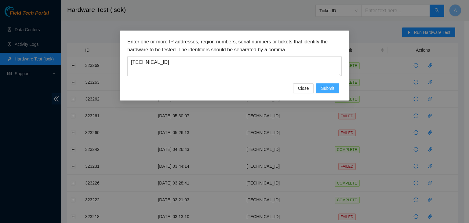
click at [333, 86] on span "Submit" at bounding box center [327, 88] width 13 height 7
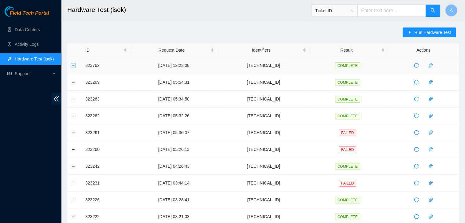
click at [72, 65] on button "Expand row" at bounding box center [73, 65] width 5 height 5
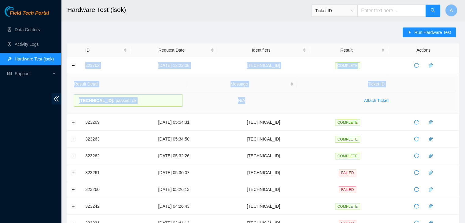
drag, startPoint x: 84, startPoint y: 64, endPoint x: 267, endPoint y: 95, distance: 185.0
copy tbody "323762 [DATE] 12:23:08 [TECHNICAL_ID] COMPLETE Result Detail Message Ticket ID …"
click at [267, 95] on td "N/A" at bounding box center [241, 100] width 111 height 19
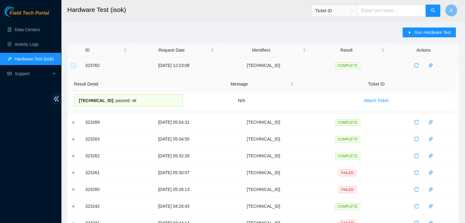
click at [72, 64] on button "Collapse row" at bounding box center [73, 65] width 5 height 5
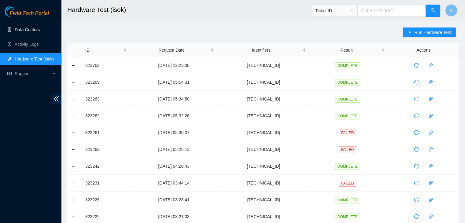
click at [40, 28] on link "Data Centers" at bounding box center [27, 29] width 25 height 5
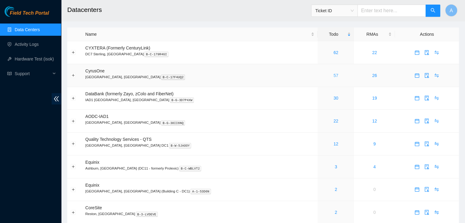
click at [333, 77] on link "57" at bounding box center [335, 75] width 5 height 5
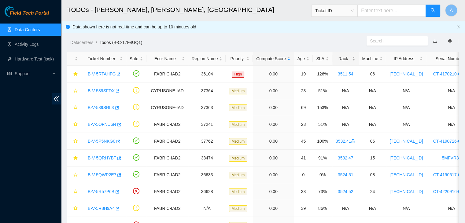
click at [348, 59] on div "Rack" at bounding box center [346, 58] width 20 height 7
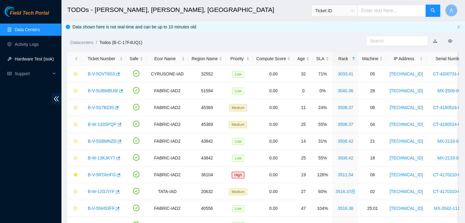
click at [36, 57] on link "Hardware Test (isok)" at bounding box center [34, 59] width 39 height 5
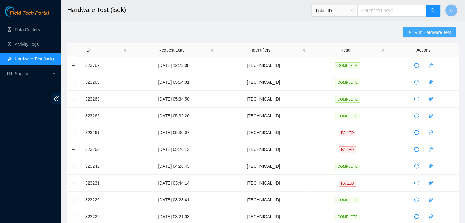
click at [406, 35] on button "Run Hardware Test" at bounding box center [428, 33] width 53 height 10
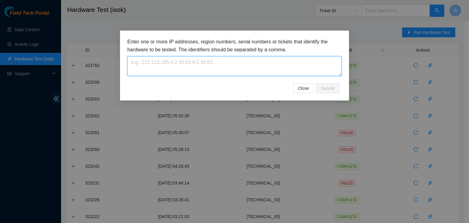
click at [301, 60] on textarea at bounding box center [234, 66] width 215 height 20
paste textarea "[TECHNICAL_ID]"
type textarea "[TECHNICAL_ID]"
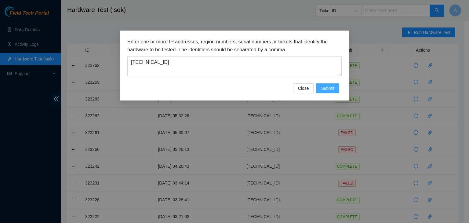
click at [325, 85] on span "Submit" at bounding box center [327, 88] width 13 height 7
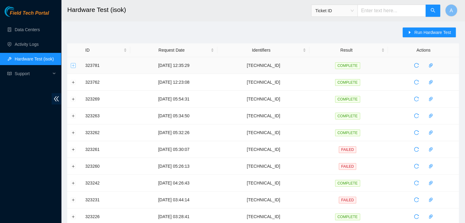
click at [73, 64] on button "Expand row" at bounding box center [73, 65] width 5 height 5
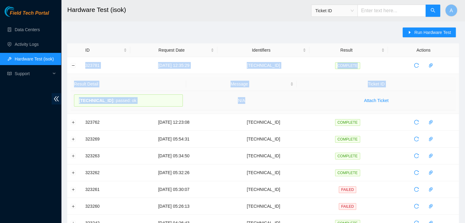
drag, startPoint x: 84, startPoint y: 65, endPoint x: 274, endPoint y: 110, distance: 194.9
copy tbody "323781 [DATE] 12:35:29 [TECHNICAL_ID] COMPLETE Result Detail Message Ticket ID …"
click at [274, 110] on td "N/A" at bounding box center [241, 100] width 111 height 19
